Goal: Navigation & Orientation: Find specific page/section

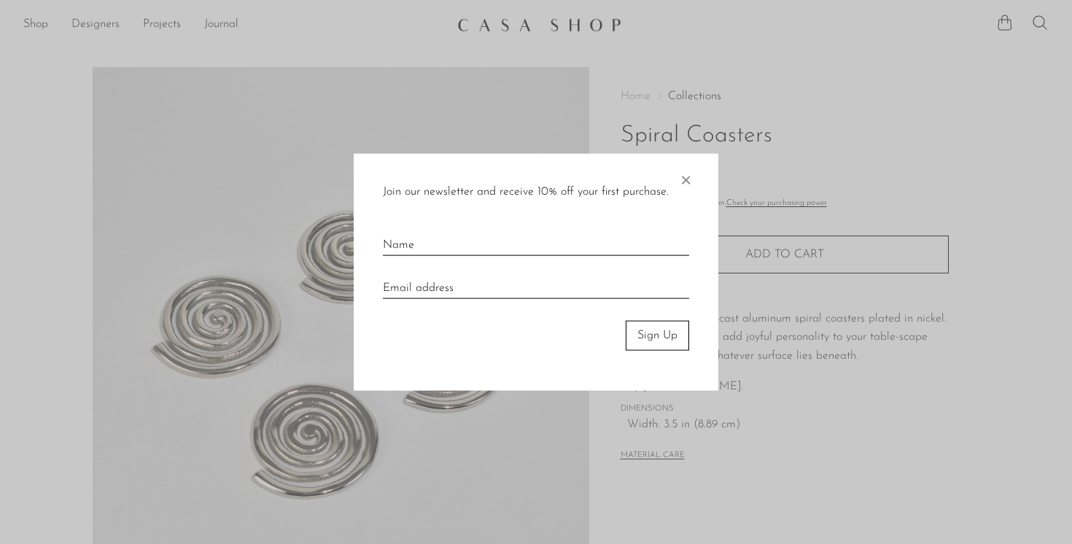
click at [690, 177] on span "×" at bounding box center [685, 177] width 15 height 47
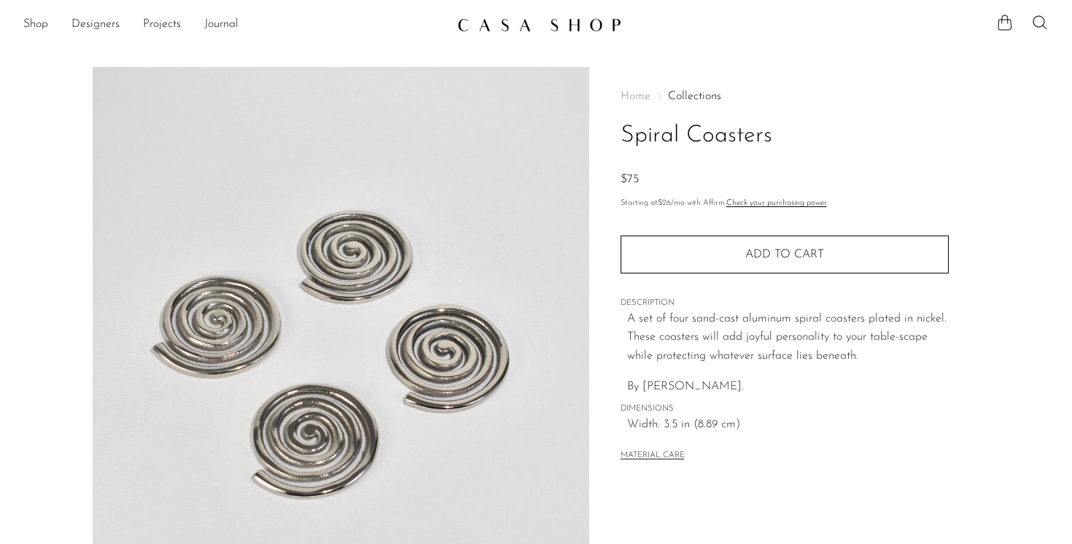
click at [479, 22] on img at bounding box center [539, 25] width 164 height 15
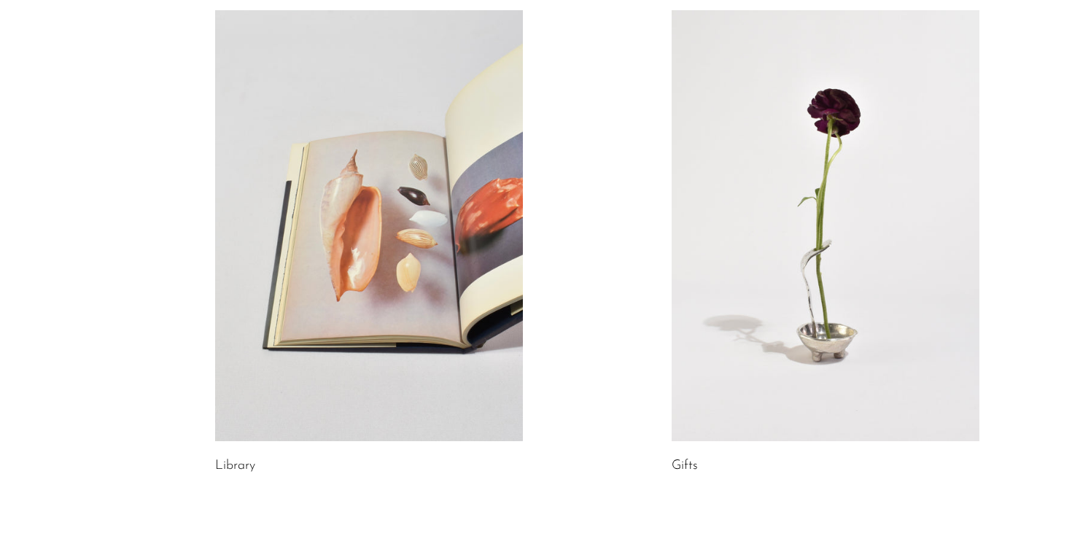
scroll to position [752, 0]
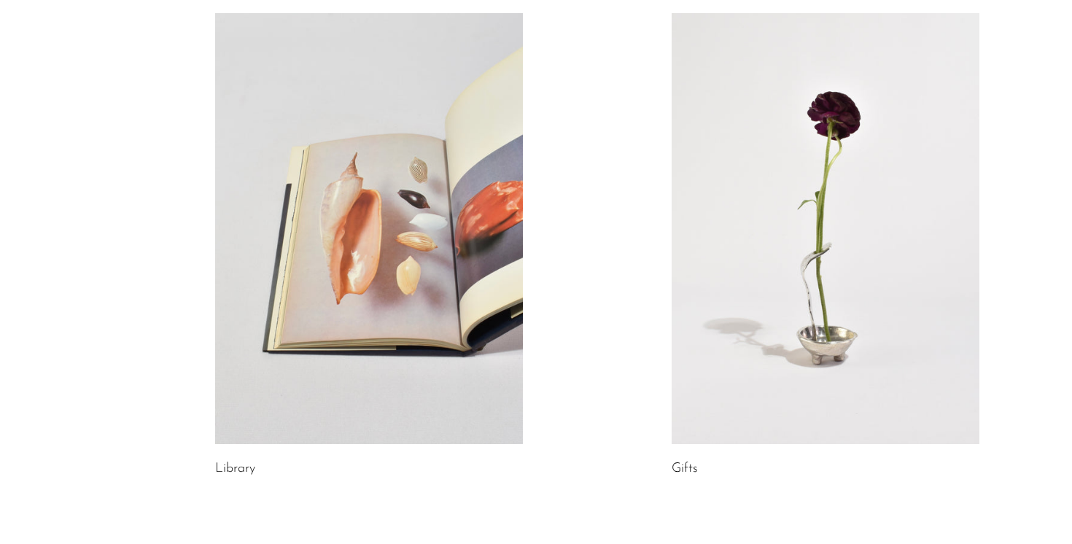
click at [786, 292] on link at bounding box center [826, 228] width 308 height 431
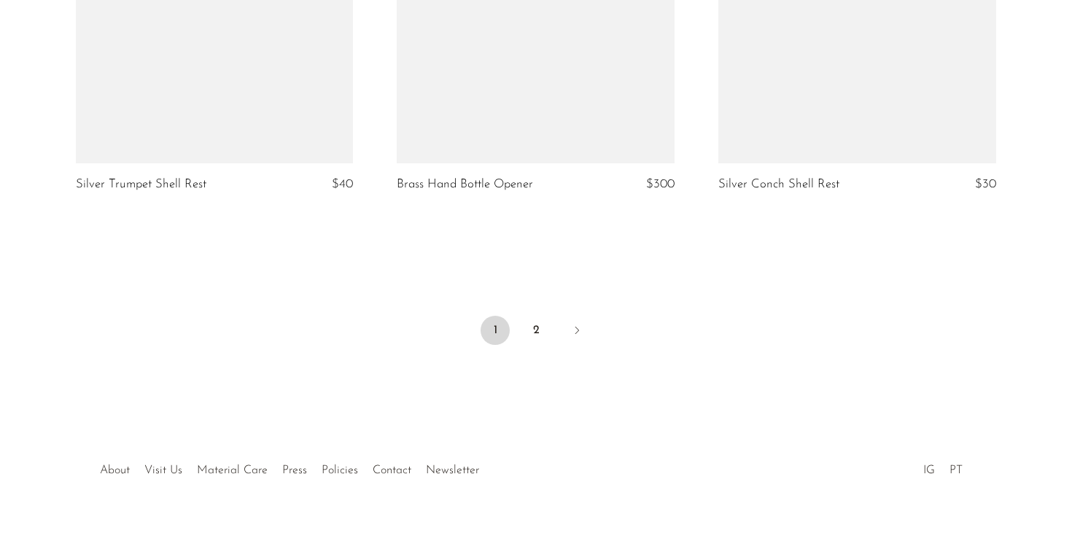
scroll to position [5399, 0]
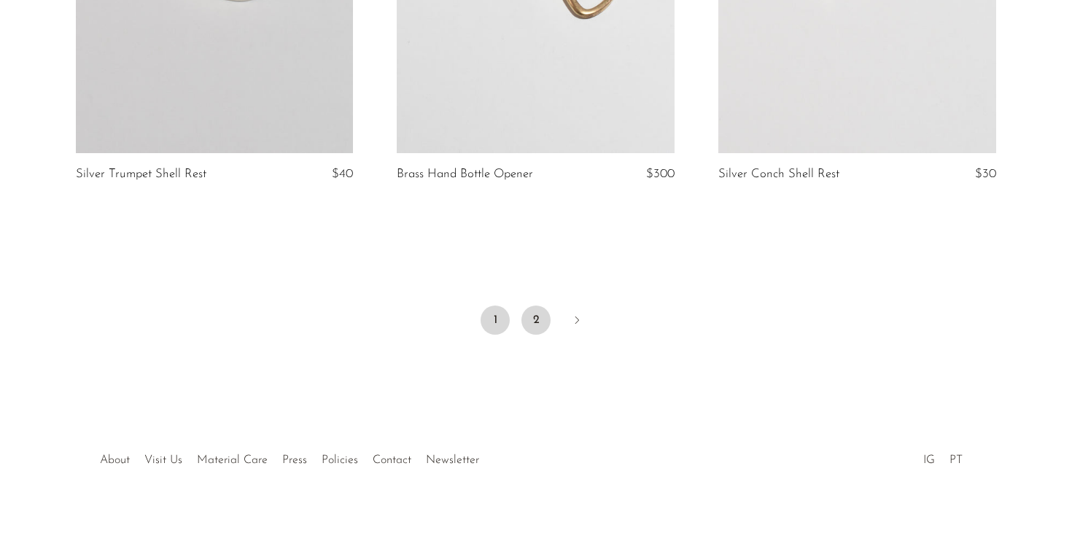
click at [534, 306] on link "2" at bounding box center [535, 320] width 29 height 29
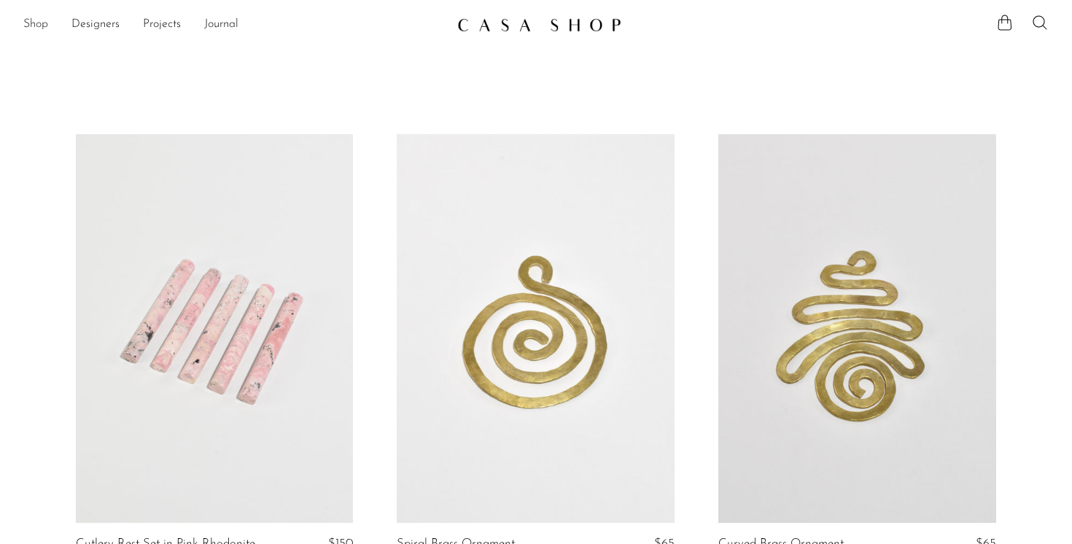
click at [36, 23] on link "Shop" at bounding box center [35, 24] width 25 height 19
click at [513, 21] on img at bounding box center [539, 25] width 164 height 15
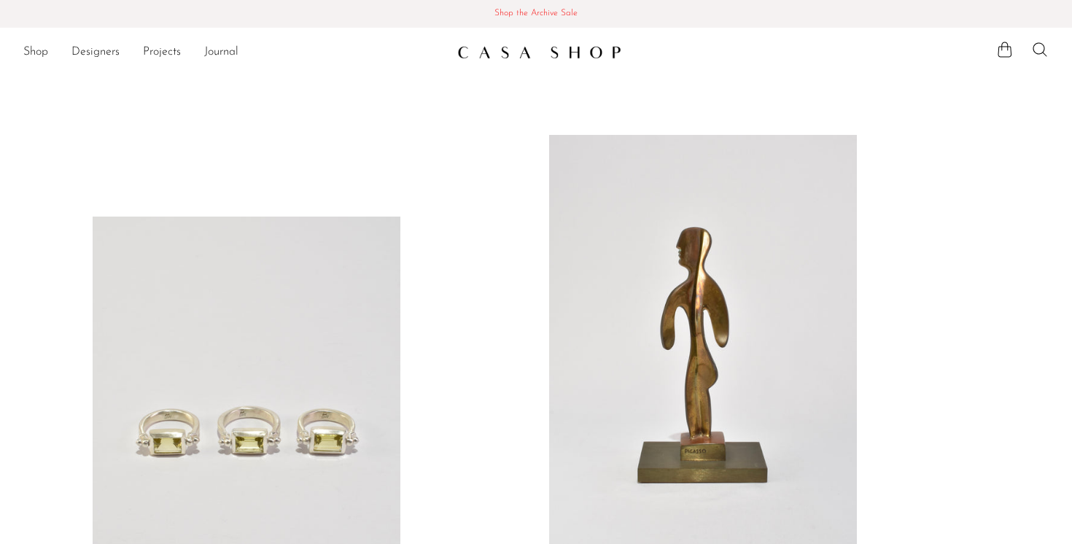
scroll to position [901, 0]
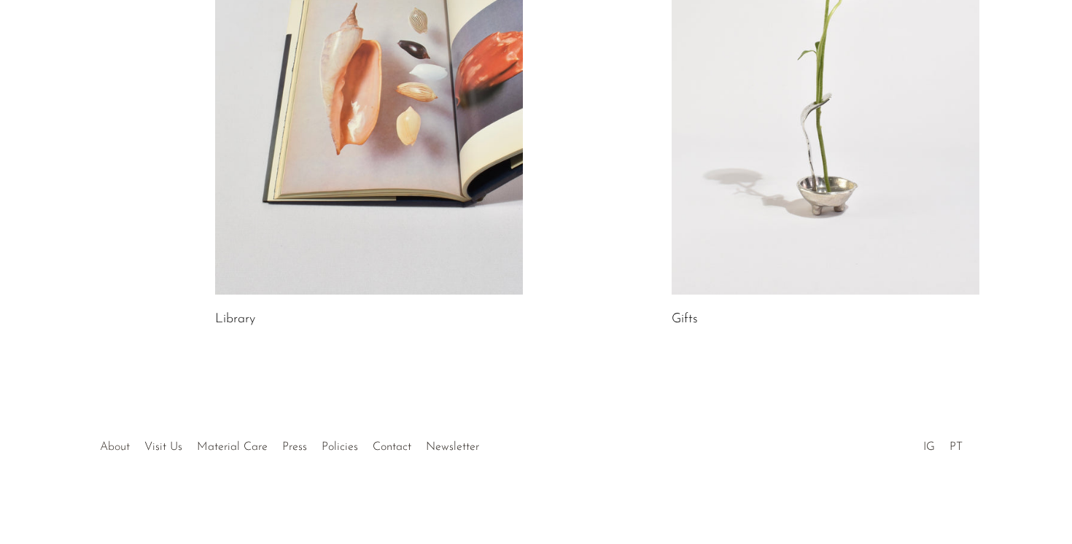
click at [112, 447] on link "About" at bounding box center [115, 447] width 30 height 12
